Goal: Task Accomplishment & Management: Manage account settings

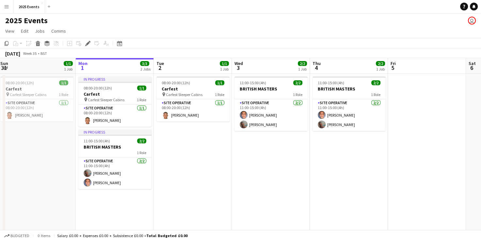
scroll to position [0, 158]
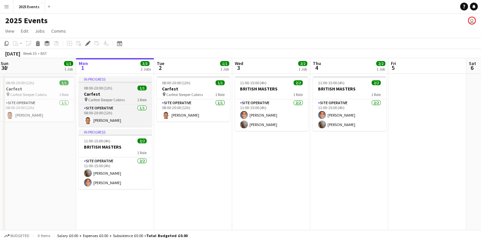
click at [104, 93] on h3 "Carfest" at bounding box center [115, 94] width 73 height 6
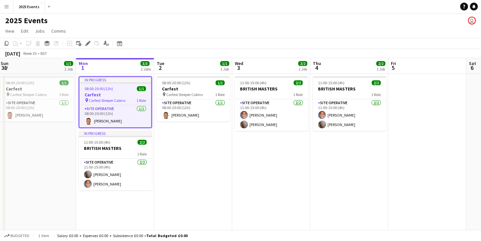
click at [110, 97] on h3 "Carfest" at bounding box center [115, 95] width 72 height 6
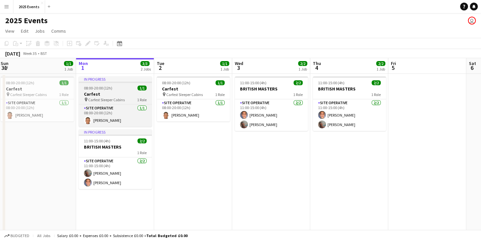
click at [110, 97] on span "Carfest Sleeper Cabins" at bounding box center [106, 99] width 37 height 5
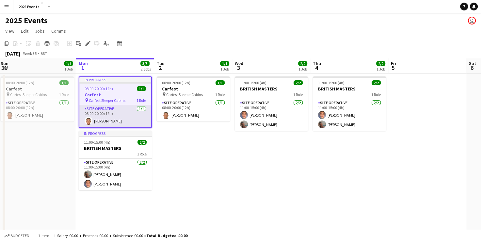
click at [105, 112] on app-card-role "Site Operative [DATE] 08:00-20:00 (12h) [PERSON_NAME]" at bounding box center [115, 116] width 72 height 22
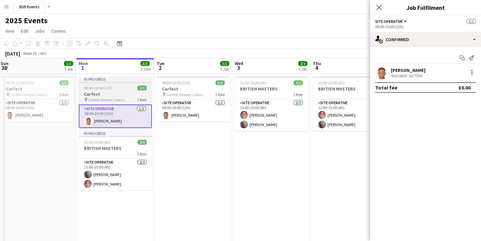
click at [130, 90] on div "08:00-20:00 (12h) 1/1" at bounding box center [115, 88] width 73 height 5
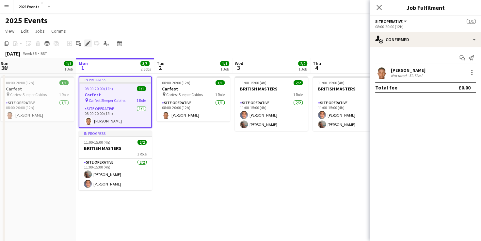
click at [88, 46] on div "Edit" at bounding box center [88, 44] width 8 height 8
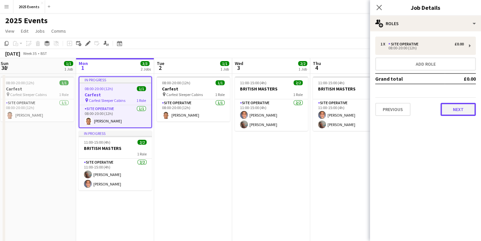
click at [453, 105] on button "Next" at bounding box center [458, 109] width 35 height 13
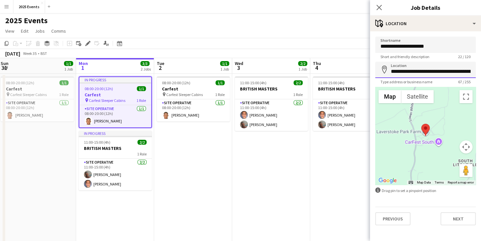
click at [452, 70] on input "**********" at bounding box center [425, 70] width 101 height 16
click at [460, 71] on input "**********" at bounding box center [425, 70] width 101 height 16
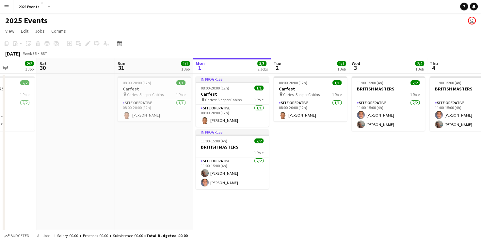
scroll to position [0, 197]
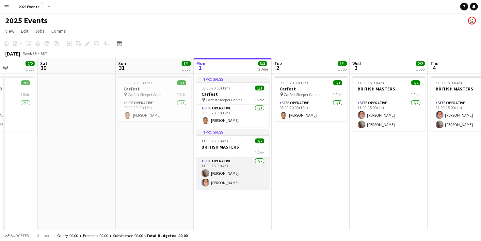
click at [226, 167] on app-card-role "Site Operative [DATE] 11:00-15:00 (4h) [PERSON_NAME] [PERSON_NAME]" at bounding box center [232, 173] width 73 height 32
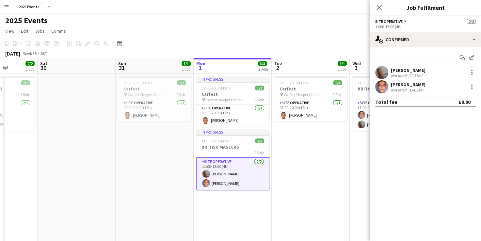
click at [383, 76] on app-user-avatar at bounding box center [381, 72] width 13 height 13
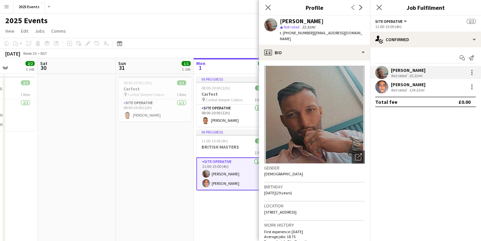
click at [379, 84] on app-user-avatar at bounding box center [381, 86] width 13 height 13
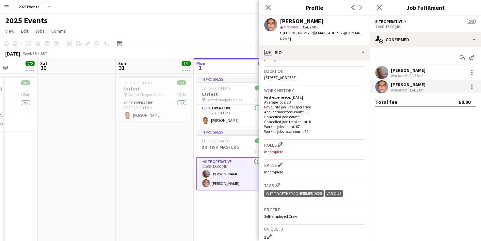
scroll to position [136, 0]
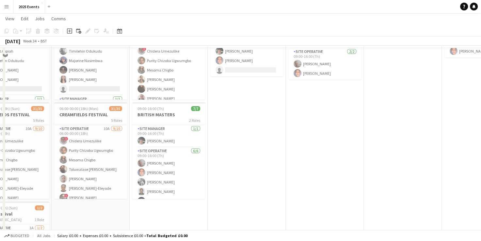
scroll to position [0, 0]
